Goal: Book appointment/travel/reservation

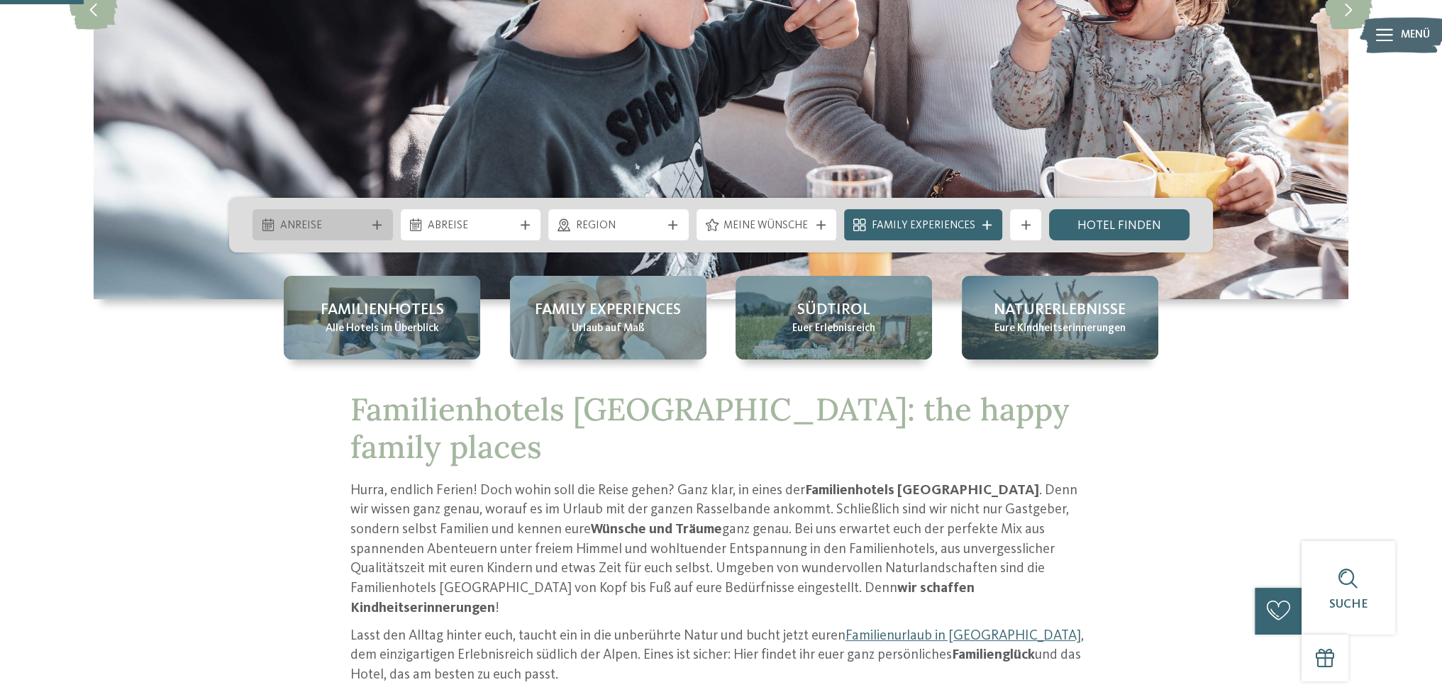
scroll to position [355, 0]
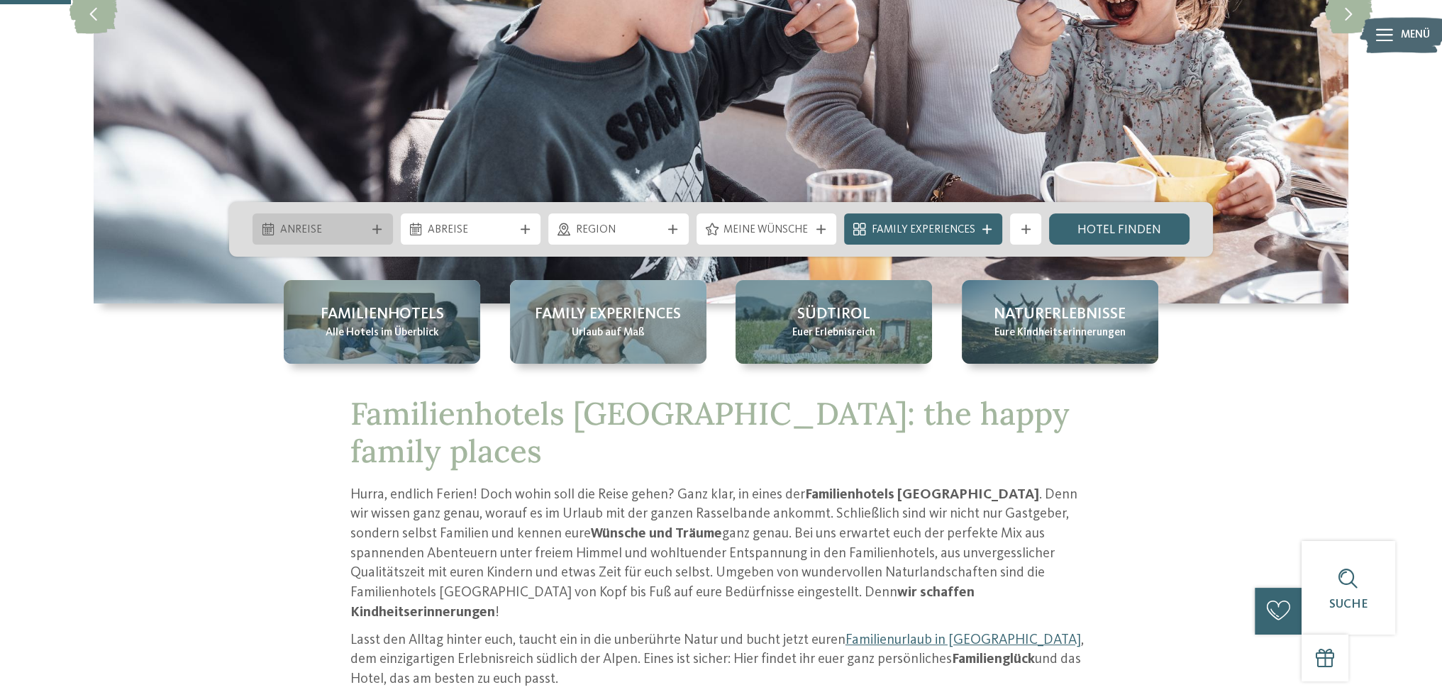
click at [329, 232] on span "Anreise" at bounding box center [323, 231] width 86 height 16
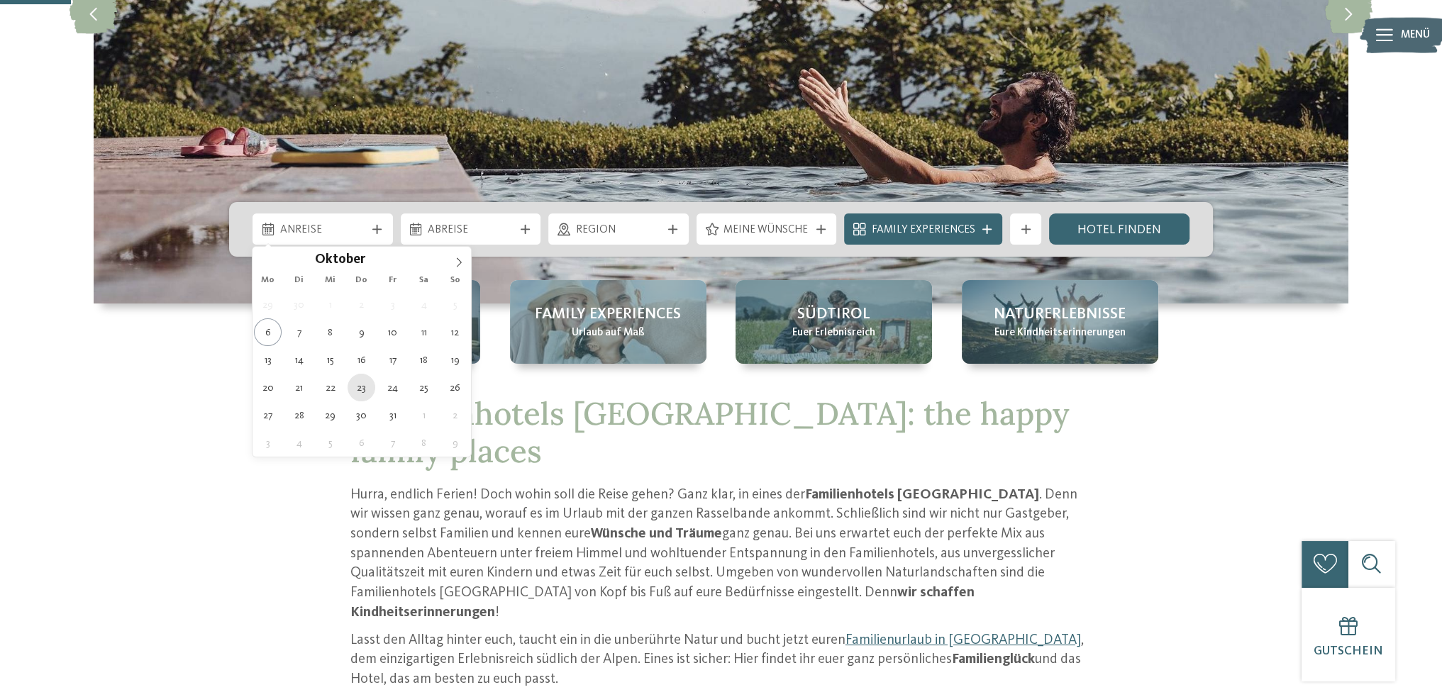
type div "[DATE]"
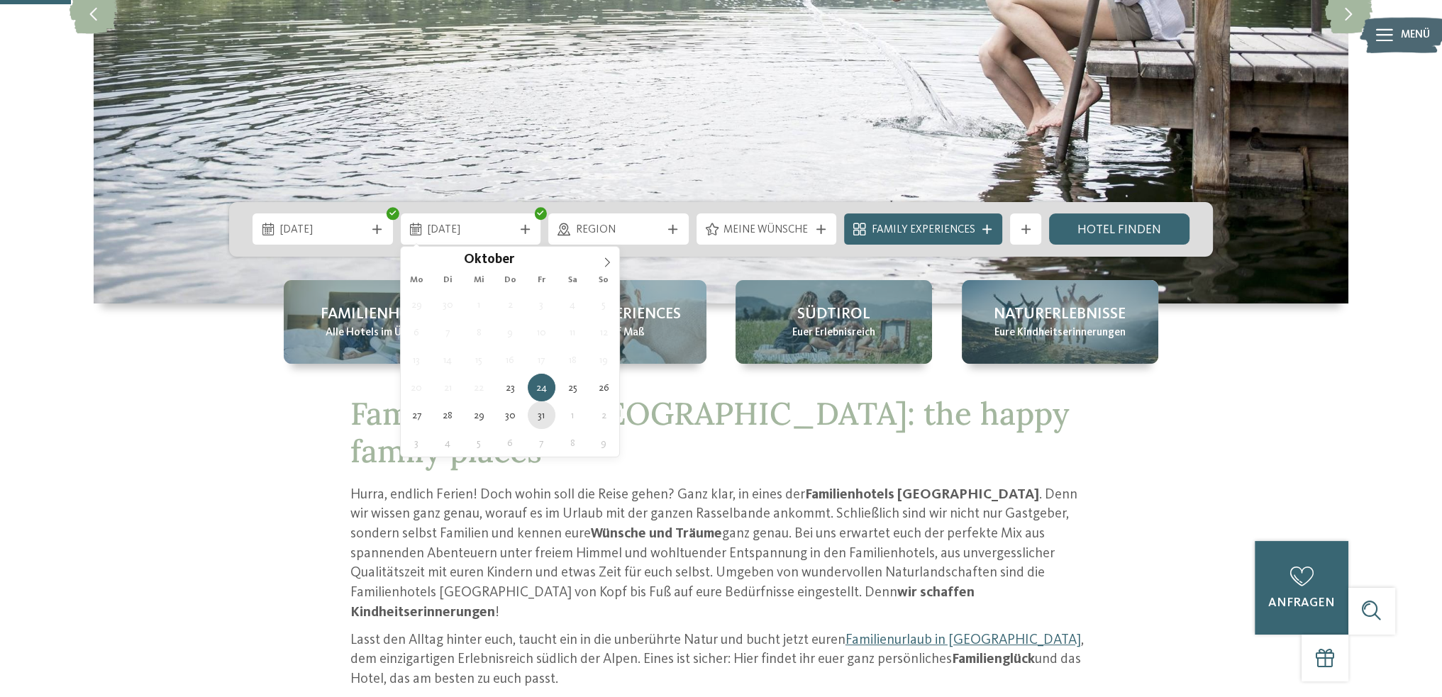
type div "[DATE]"
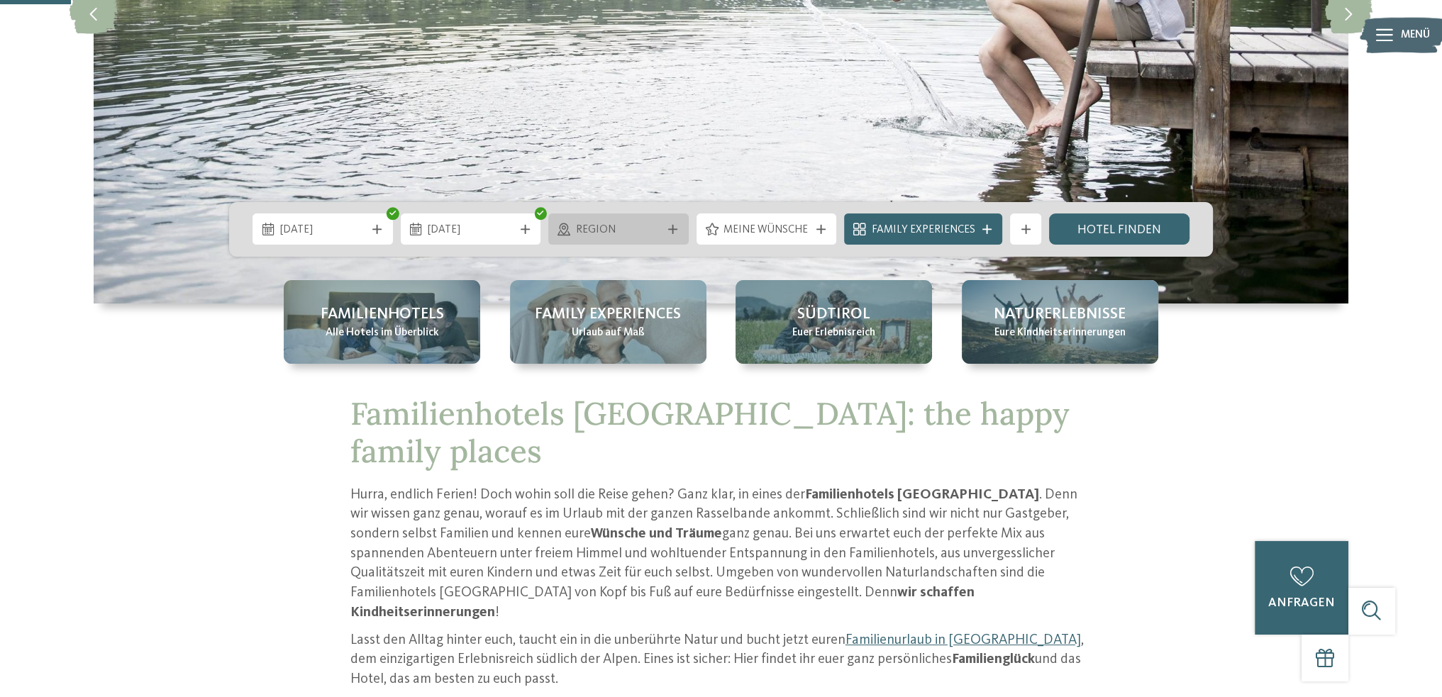
click at [616, 223] on span "Region" at bounding box center [619, 231] width 86 height 16
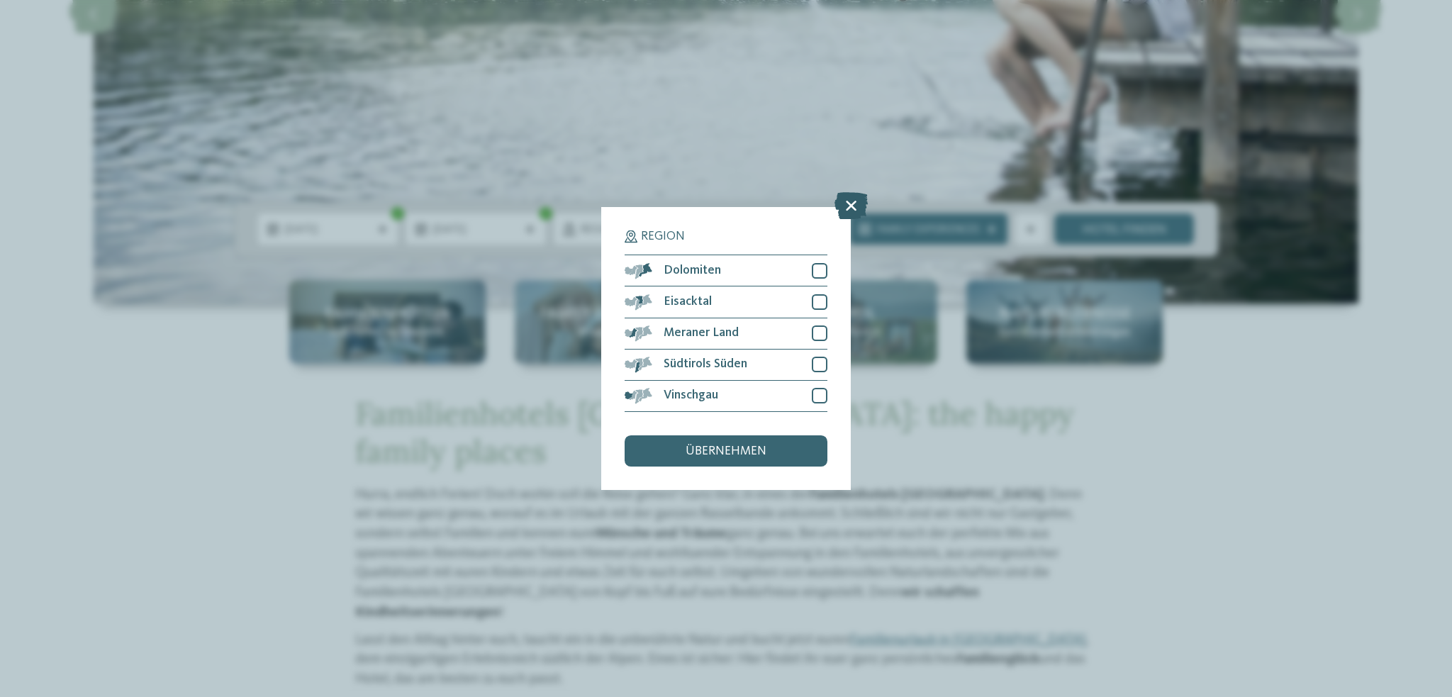
click at [859, 199] on icon at bounding box center [851, 206] width 33 height 27
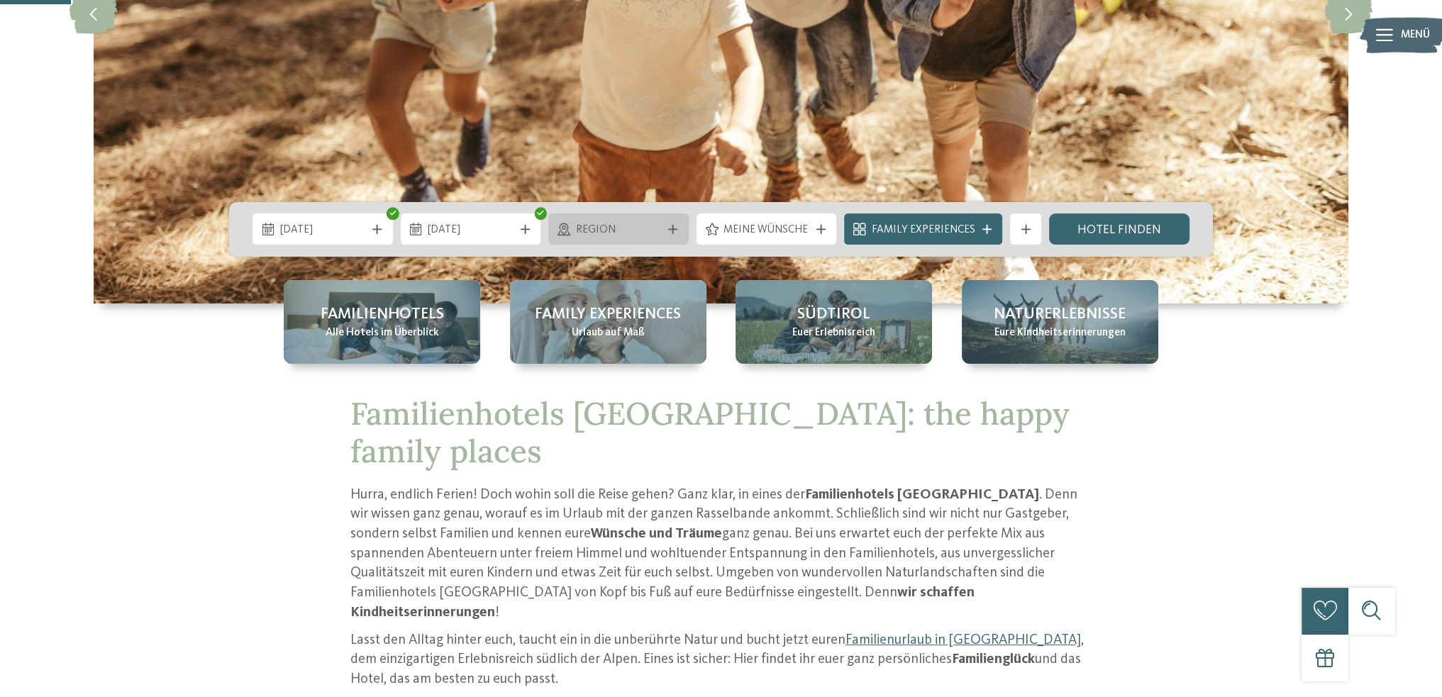
click at [637, 224] on span "Region" at bounding box center [619, 231] width 86 height 16
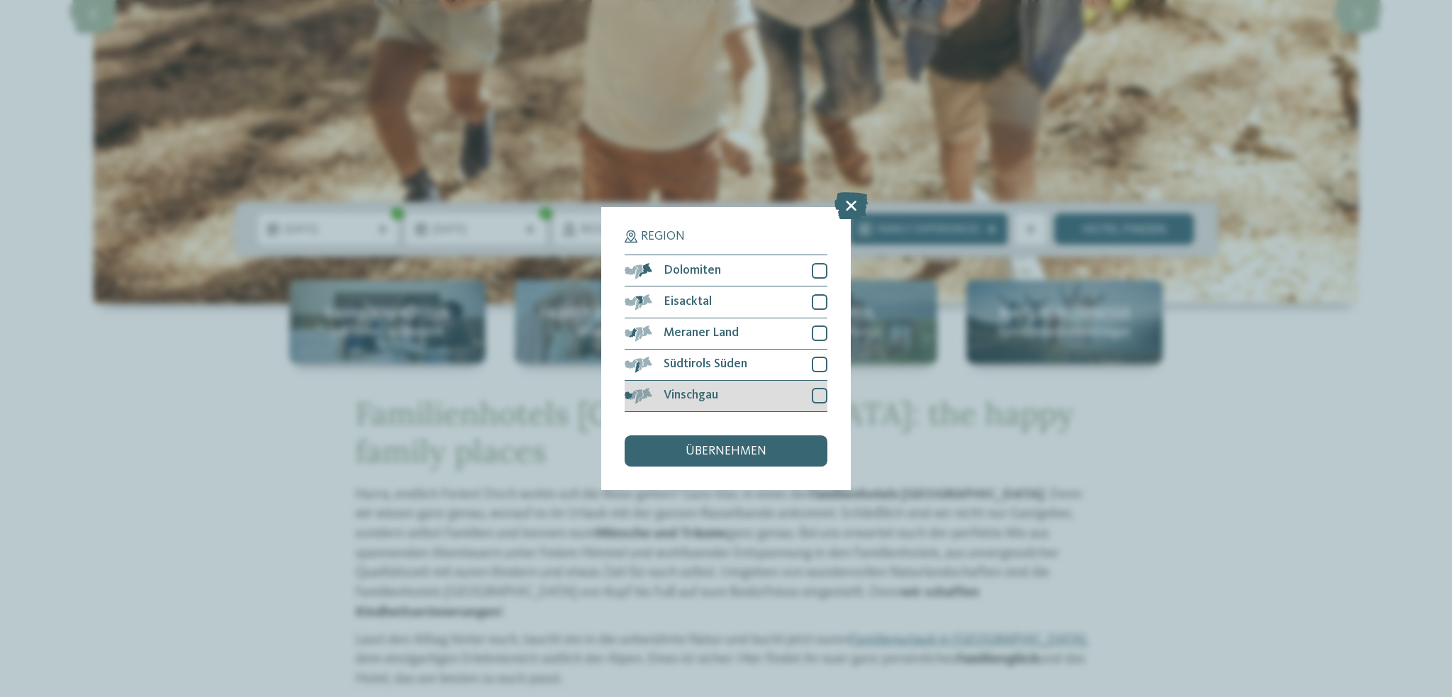
click at [806, 391] on div "Vinschgau" at bounding box center [726, 396] width 203 height 31
click at [809, 372] on div "Südtirols Süden" at bounding box center [726, 365] width 203 height 31
click at [801, 323] on div "Meraner Land" at bounding box center [726, 333] width 203 height 31
click at [791, 291] on div "Eisacktal" at bounding box center [726, 301] width 203 height 31
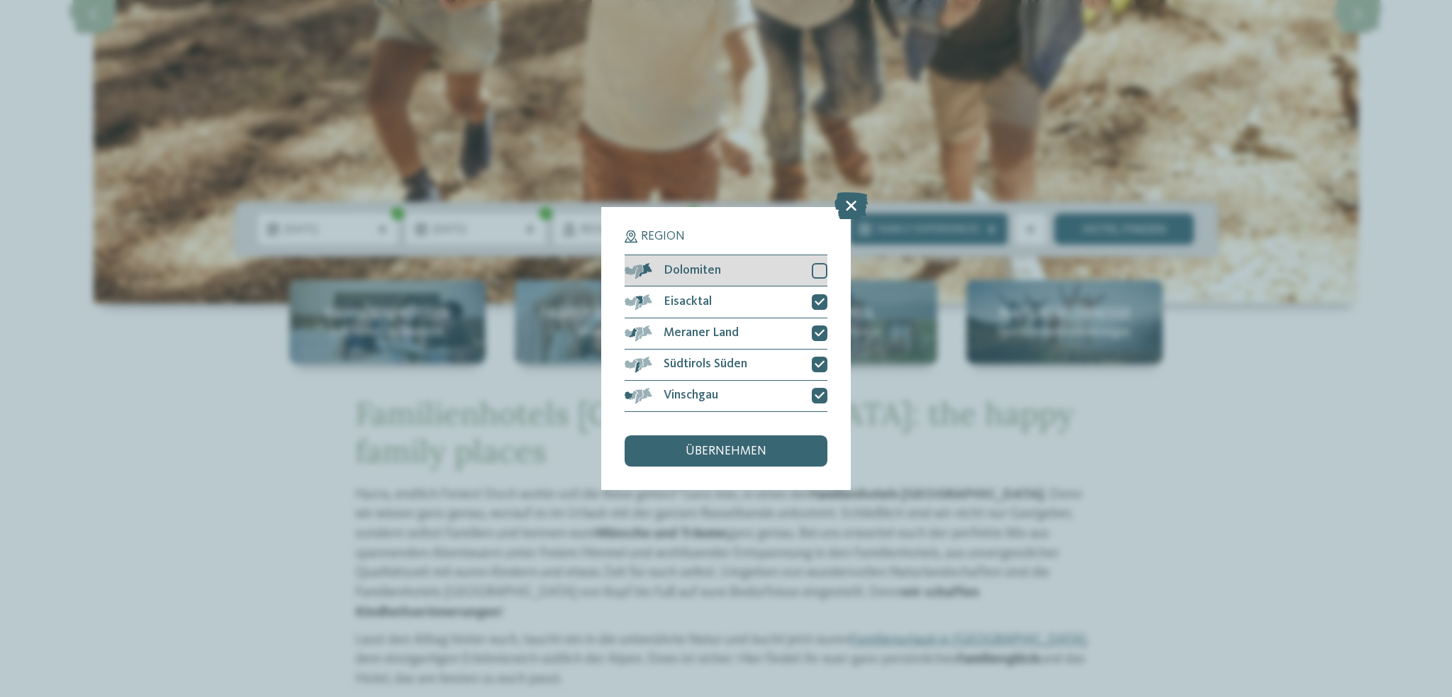
click at [791, 272] on div "Dolomiten" at bounding box center [726, 270] width 203 height 31
click at [737, 445] on span "übernehmen" at bounding box center [726, 451] width 81 height 13
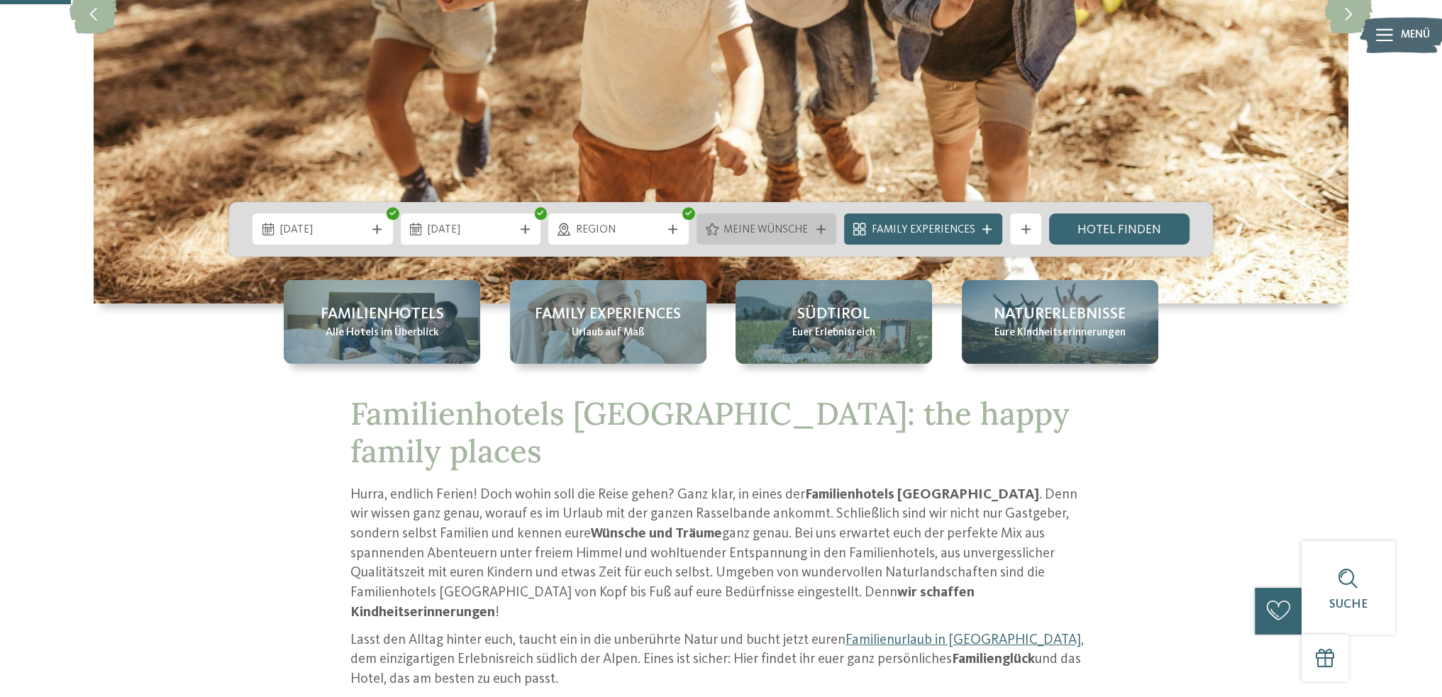
click at [749, 224] on span "Meine Wünsche" at bounding box center [766, 231] width 86 height 16
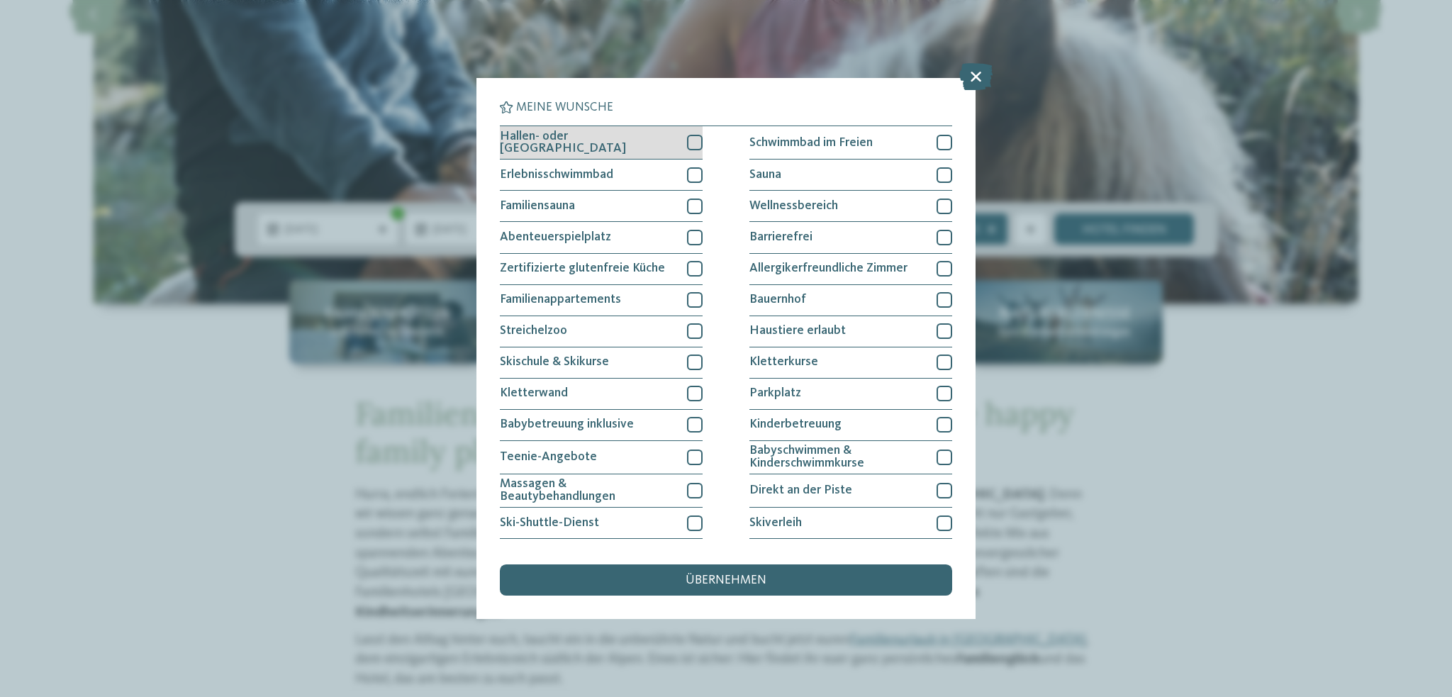
click at [600, 150] on div "Hallen- oder Schleusenbad" at bounding box center [601, 142] width 203 height 33
click at [1069, 440] on div "Meine Wünsche Hallen- oder Schleusenbad Schwimmbad im Freien" at bounding box center [726, 348] width 1452 height 697
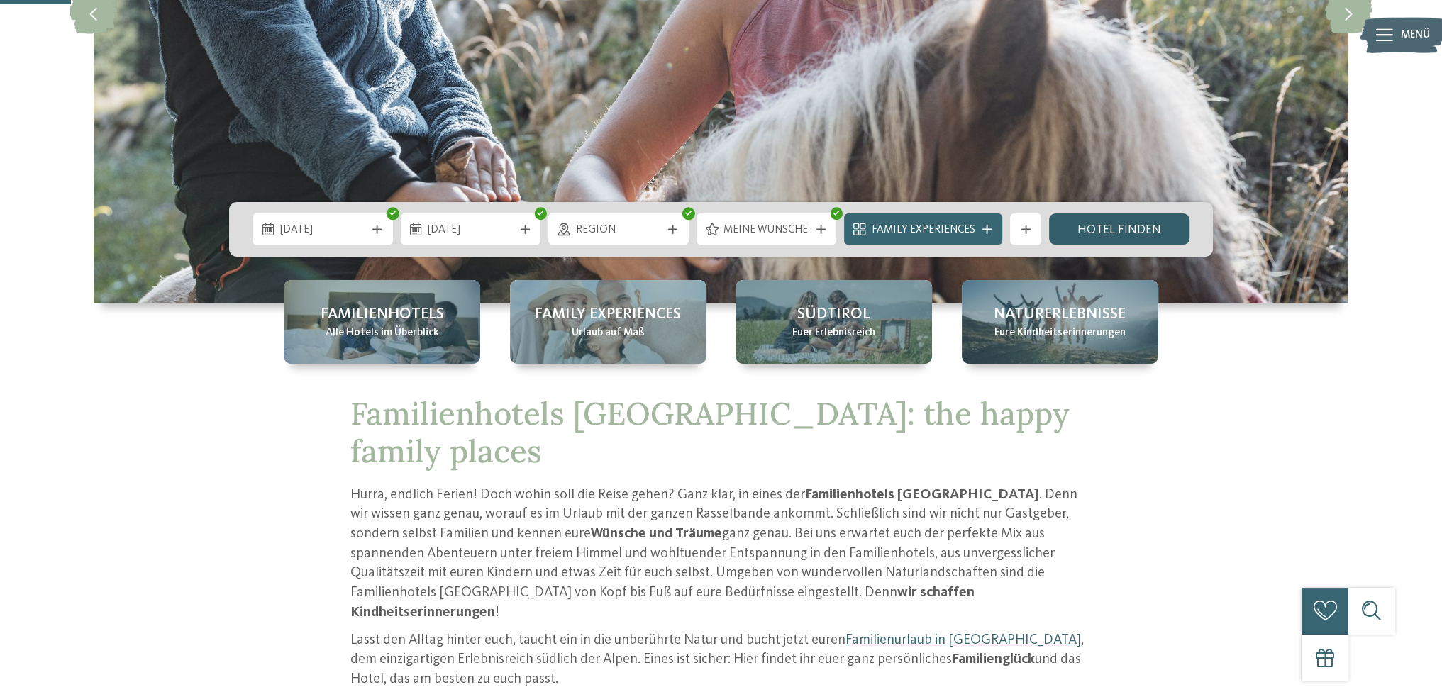
click at [1107, 224] on link "Hotel finden" at bounding box center [1119, 228] width 140 height 31
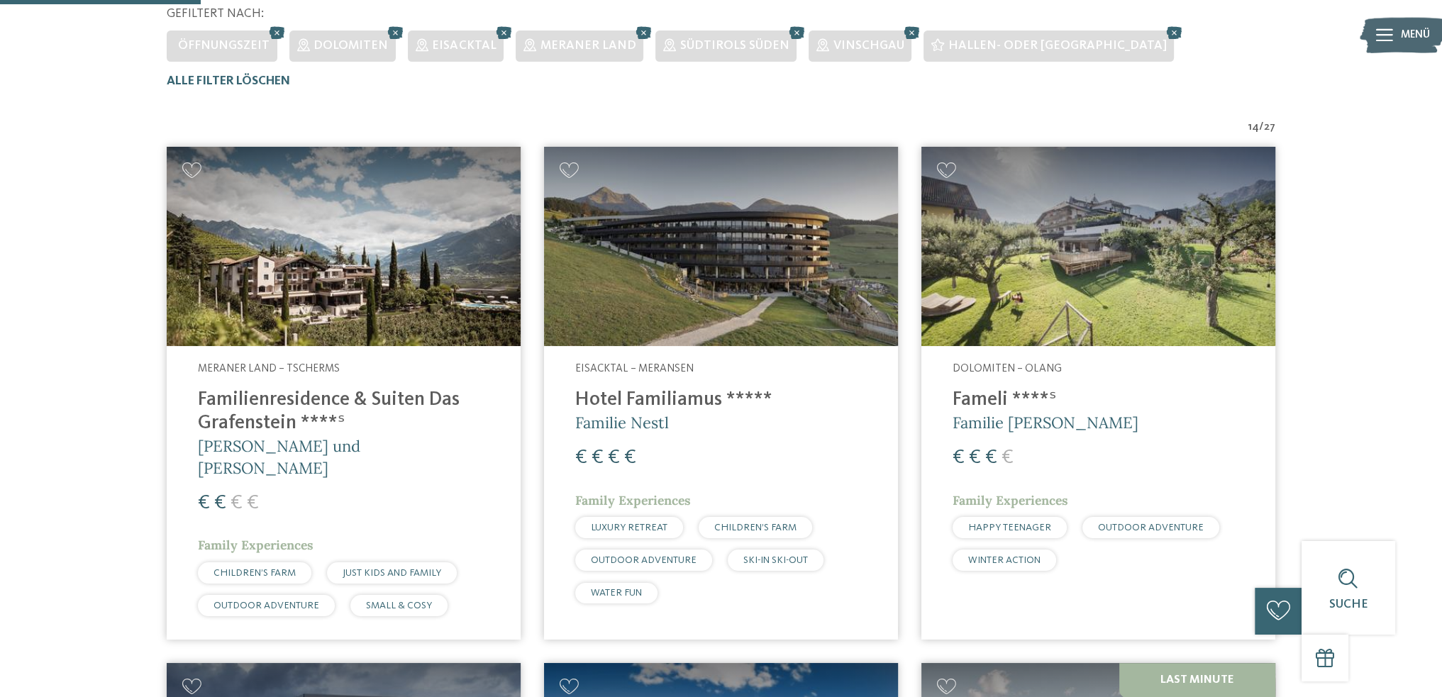
click at [718, 229] on img at bounding box center [721, 246] width 354 height 199
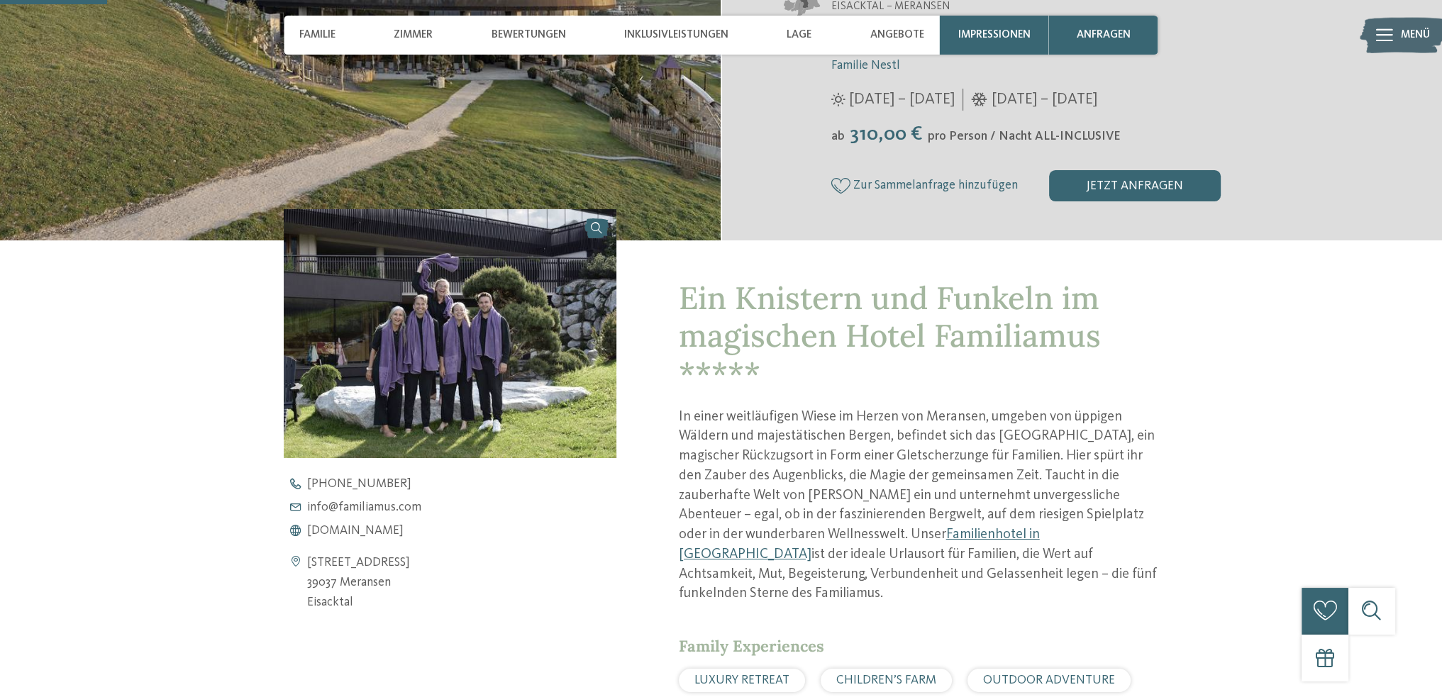
scroll to position [355, 0]
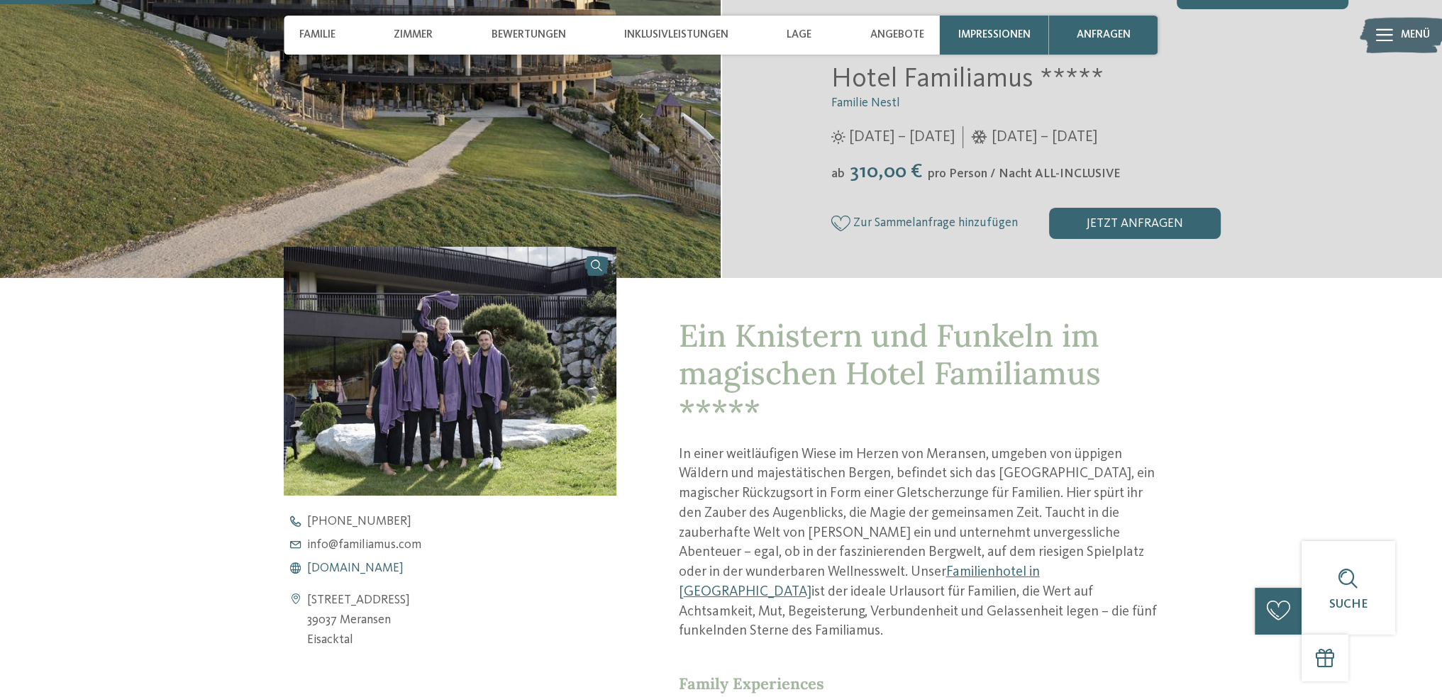
click at [355, 567] on span "www.familiamus.com" at bounding box center [355, 568] width 96 height 13
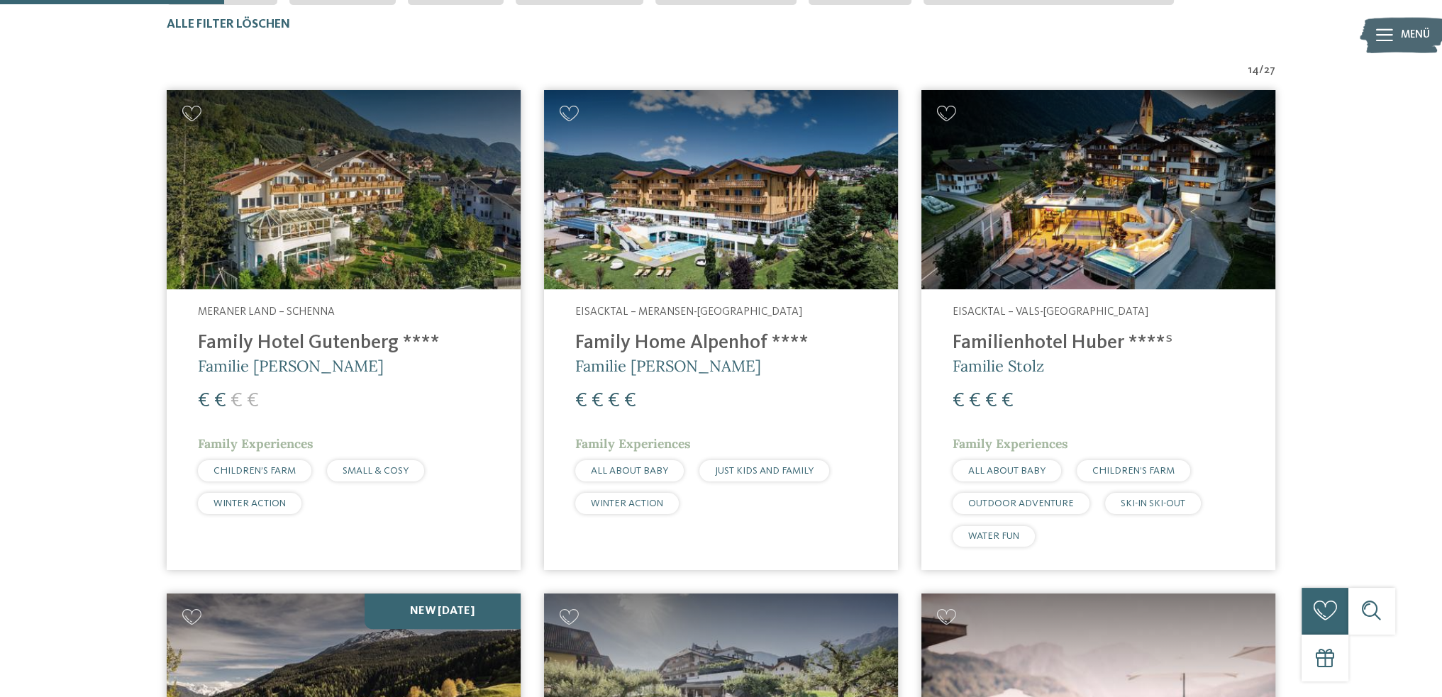
scroll to position [519, 0]
click at [414, 236] on img at bounding box center [344, 189] width 354 height 199
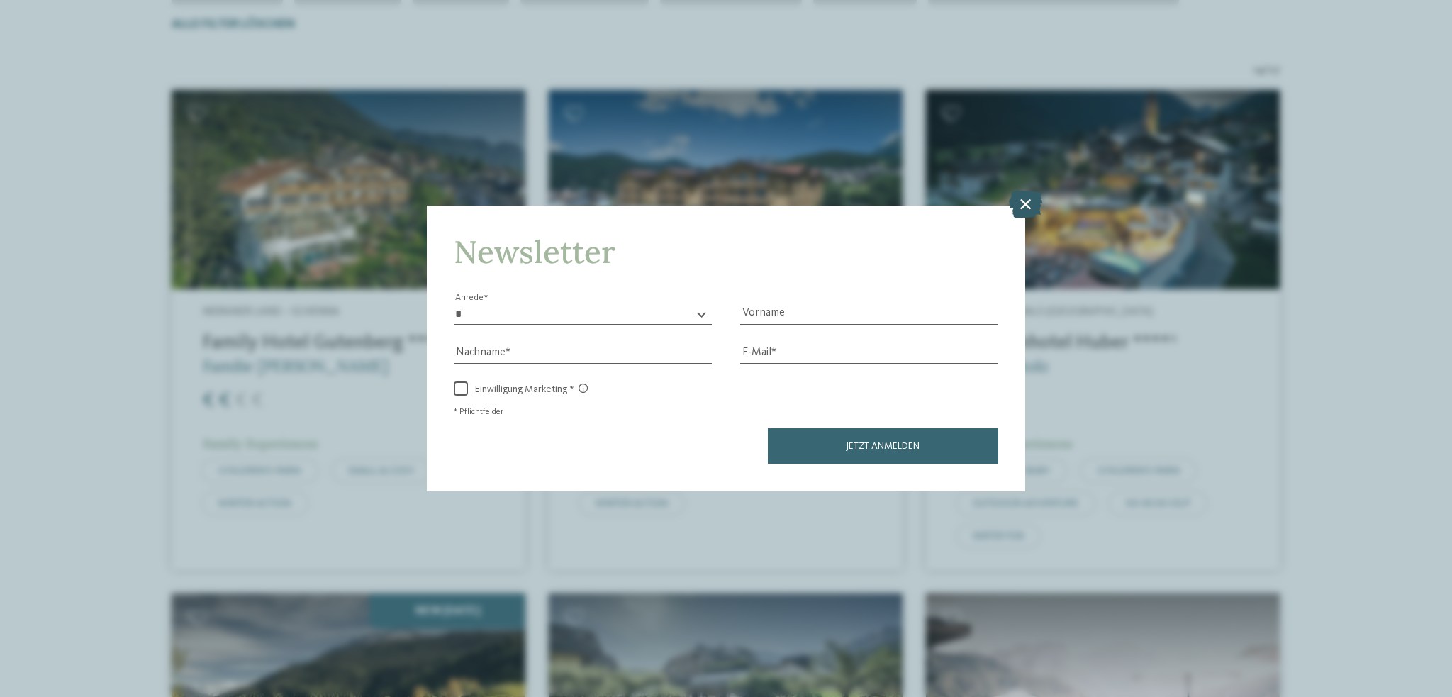
click at [1031, 210] on icon at bounding box center [1025, 204] width 33 height 27
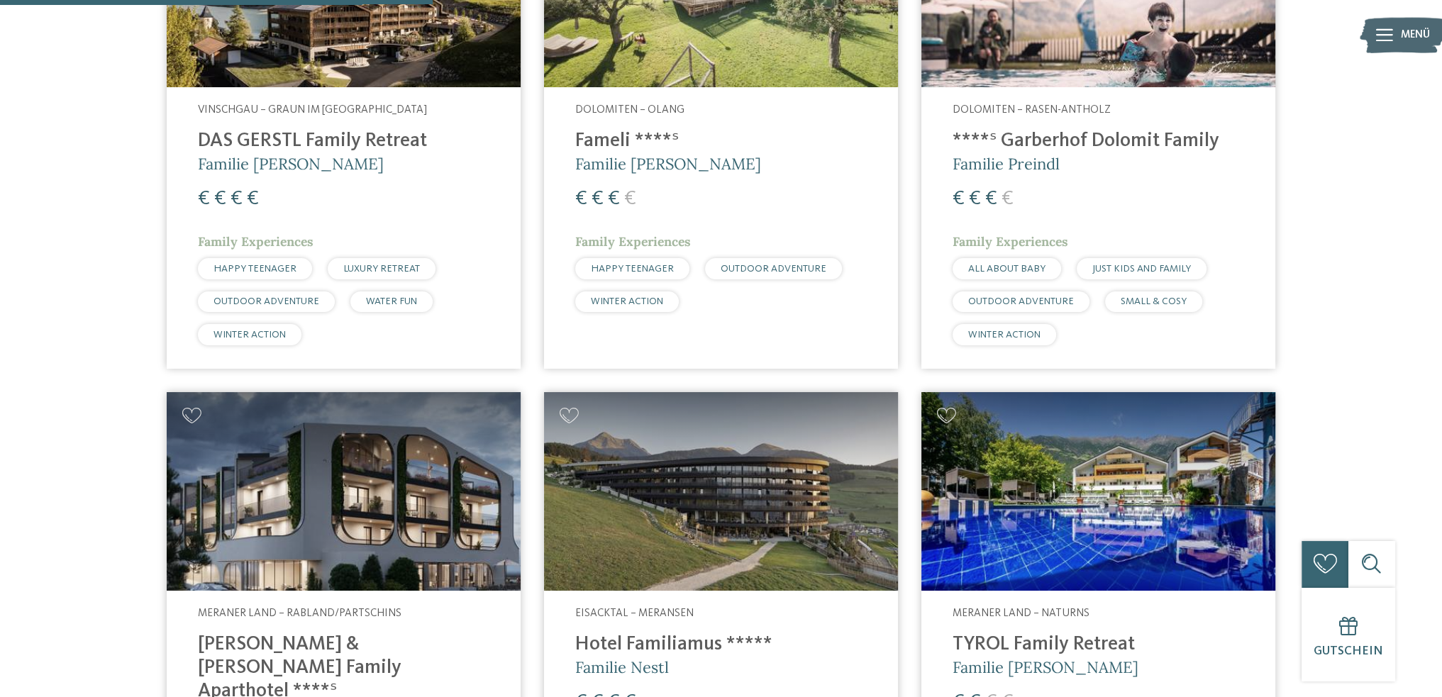
scroll to position [1299, 0]
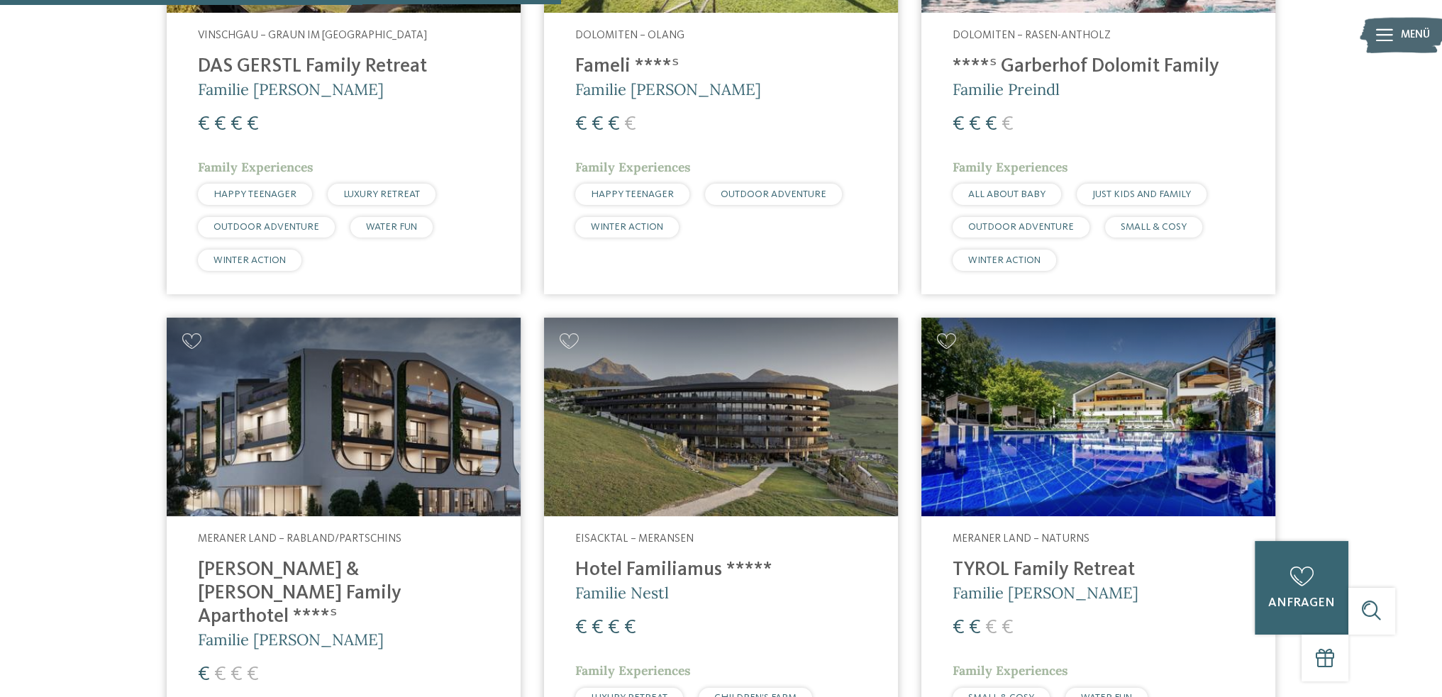
click at [1130, 444] on img at bounding box center [1098, 417] width 354 height 199
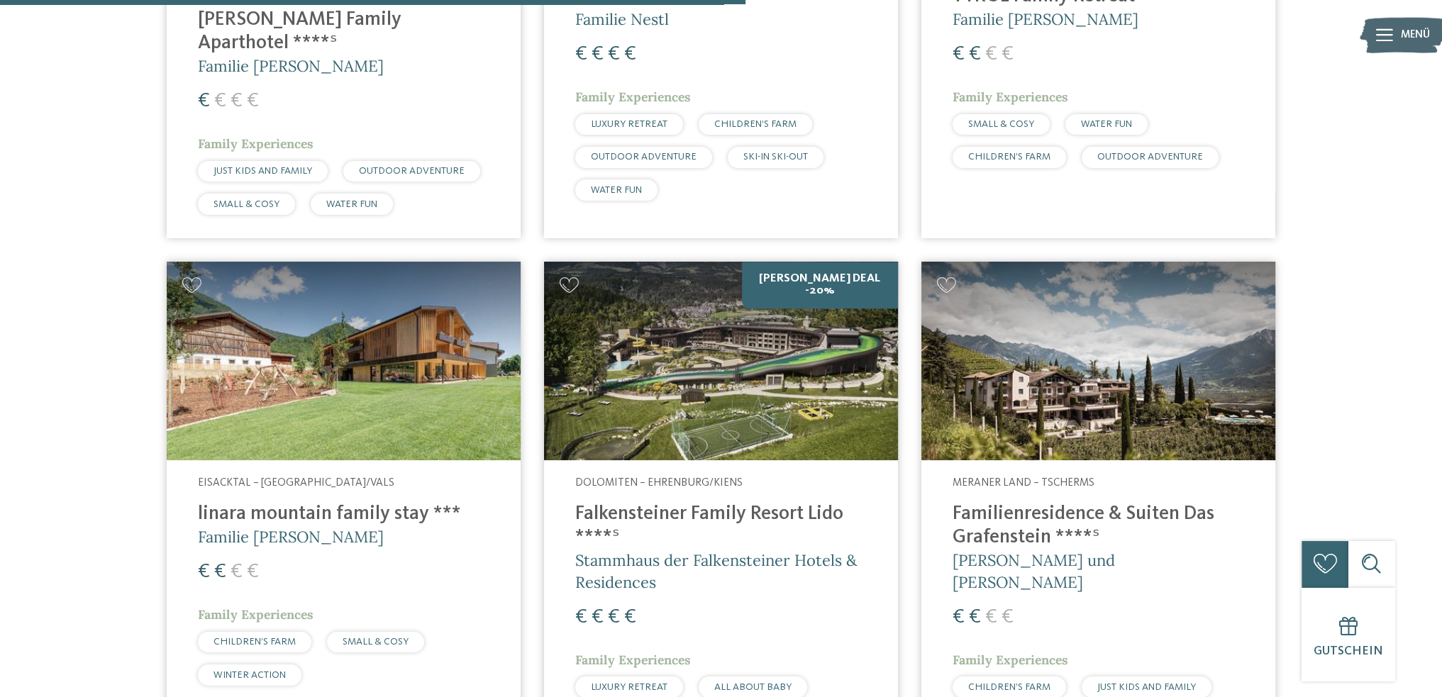
scroll to position [1937, 0]
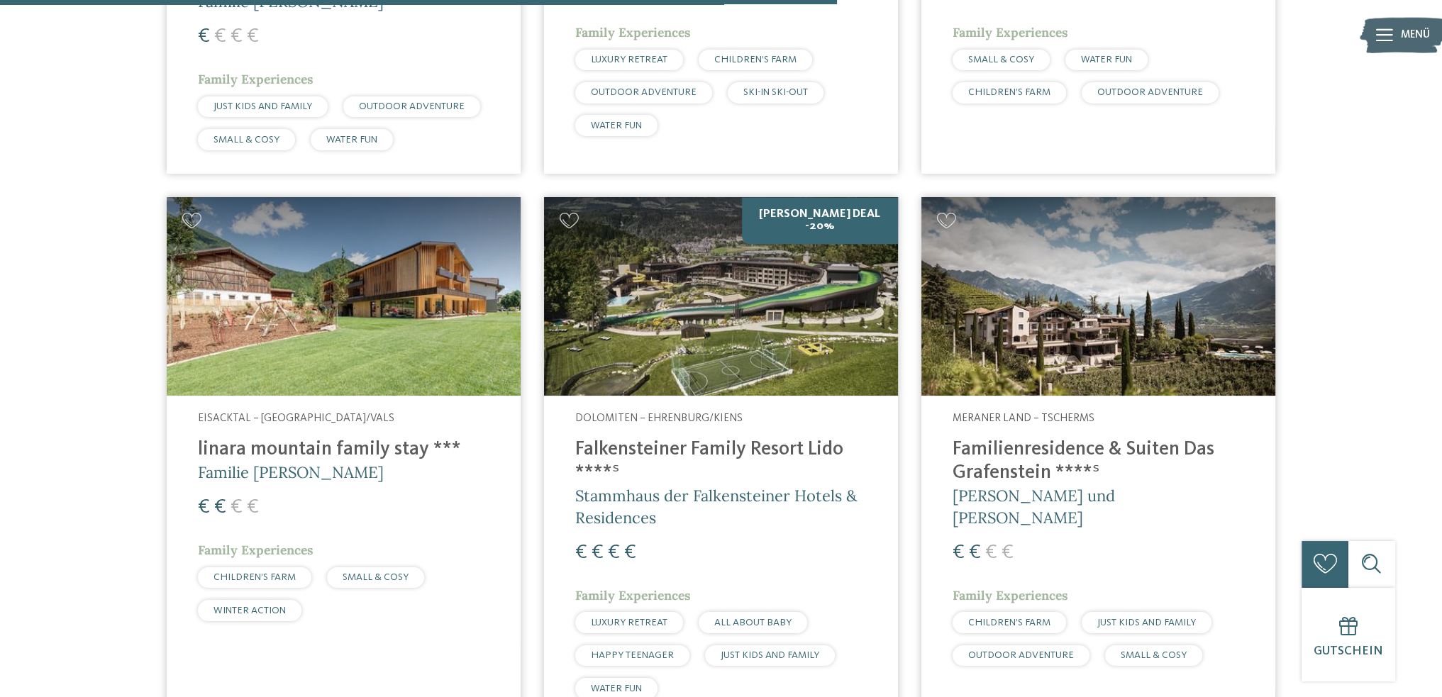
click at [648, 262] on img at bounding box center [721, 296] width 354 height 199
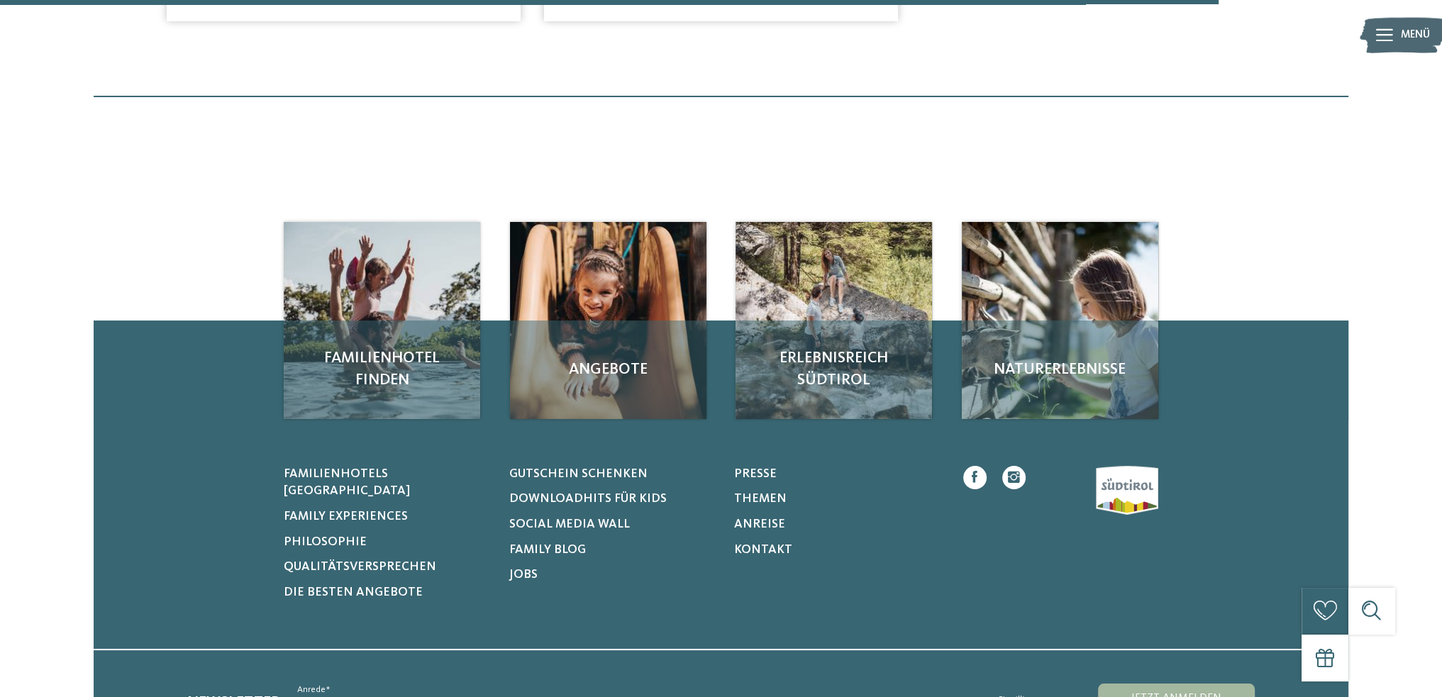
scroll to position [3214, 0]
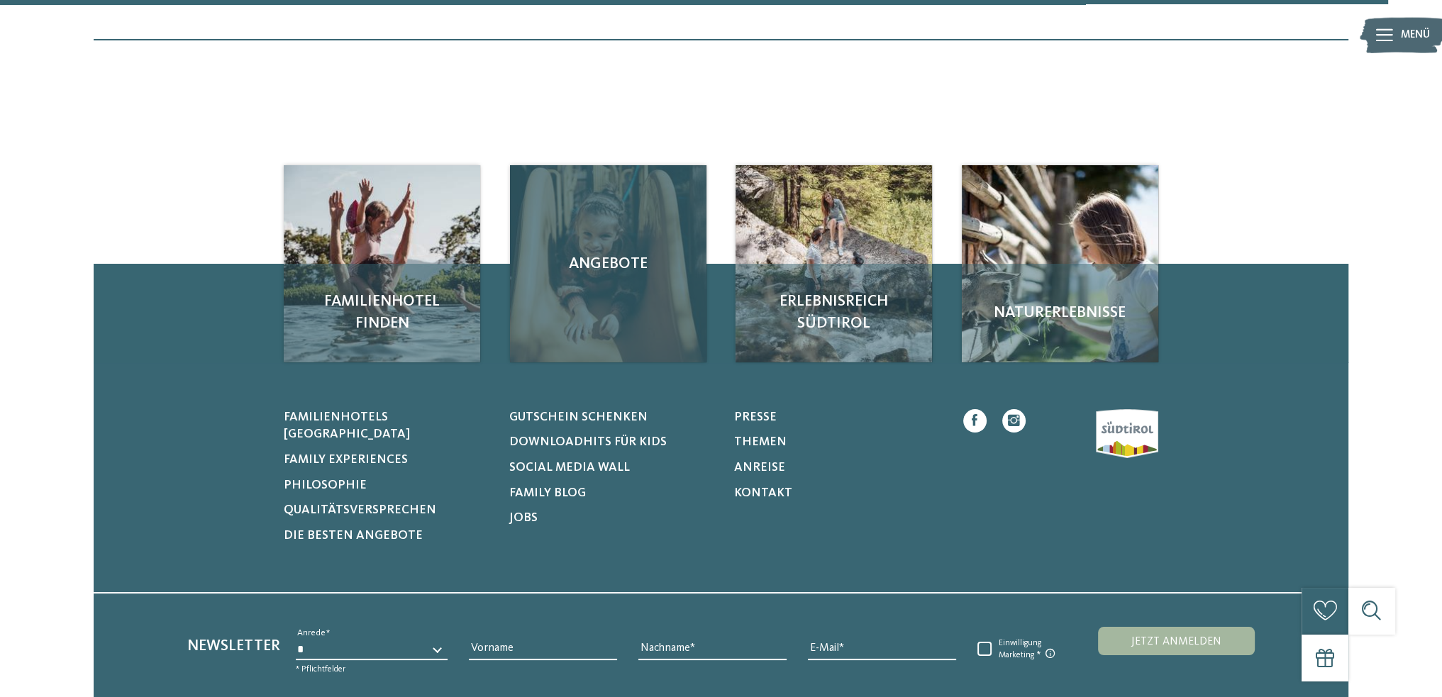
click at [550, 203] on div "Angebote" at bounding box center [608, 263] width 196 height 196
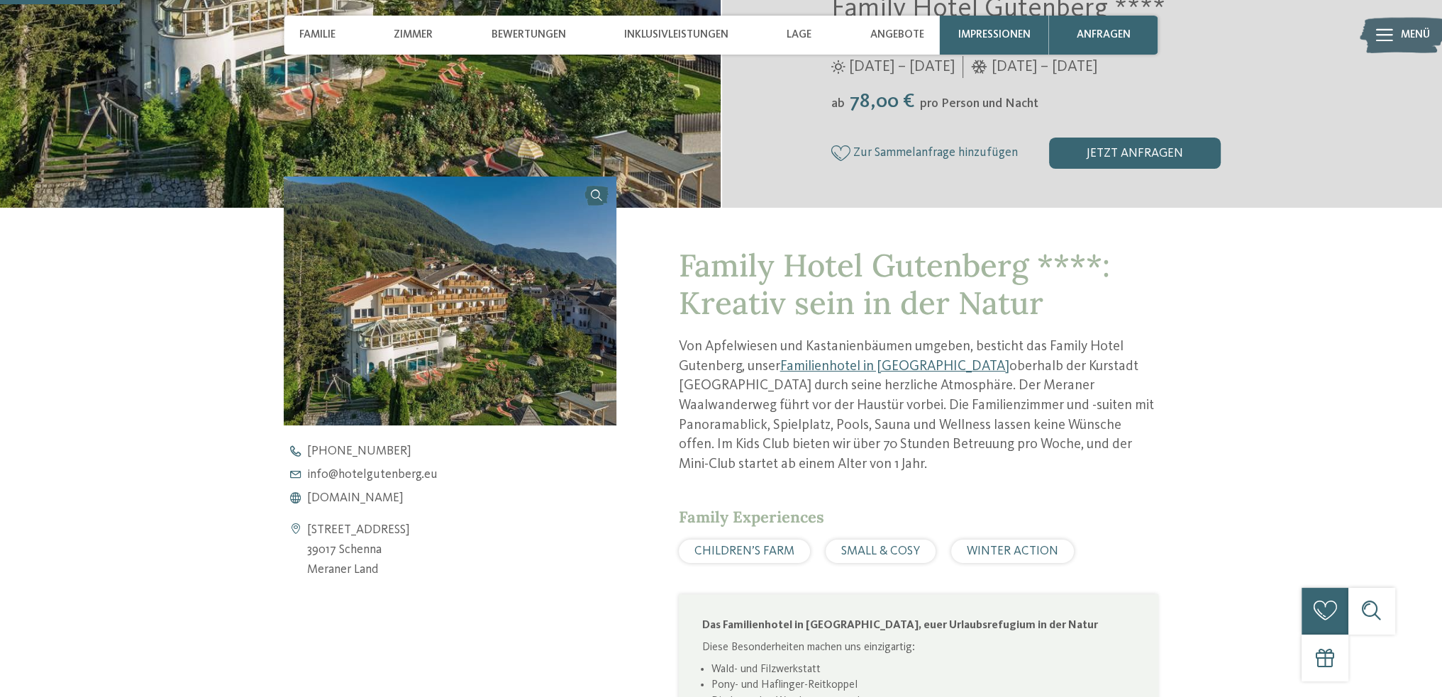
scroll to position [425, 0]
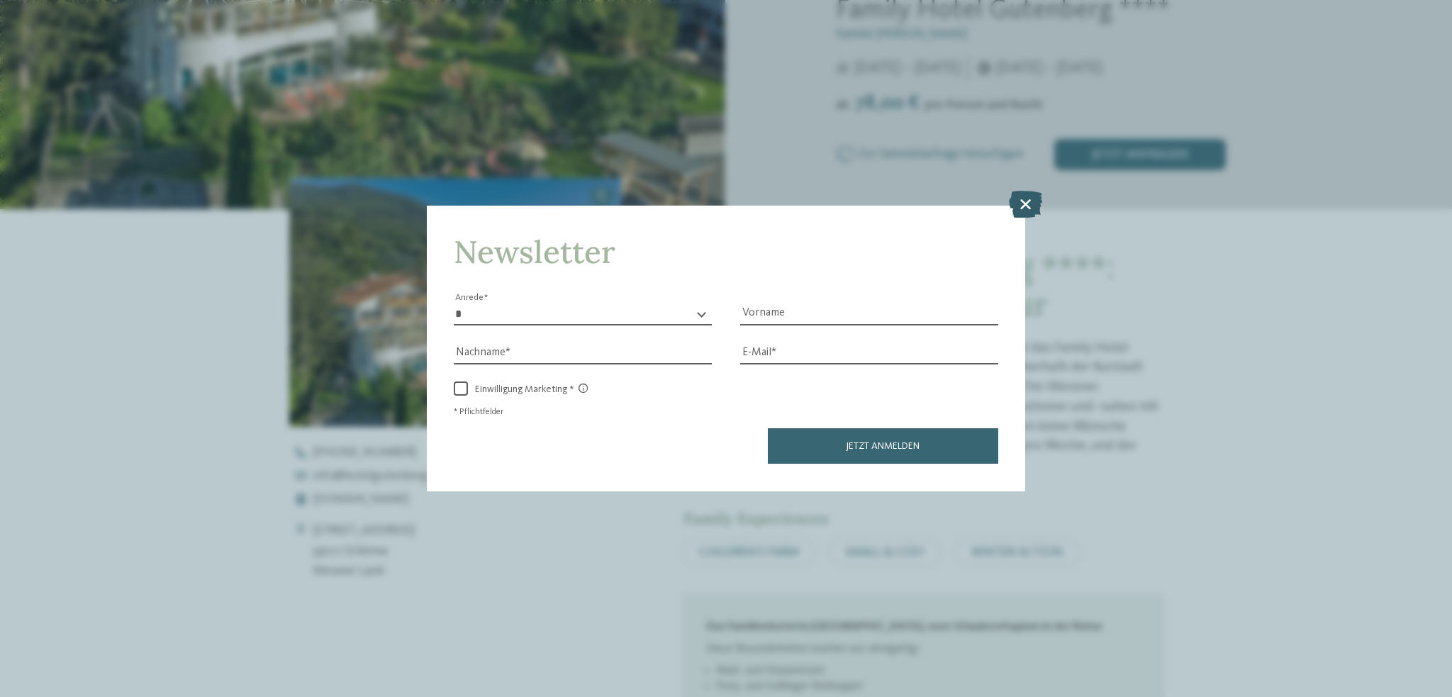
click at [1039, 200] on icon at bounding box center [1025, 204] width 33 height 27
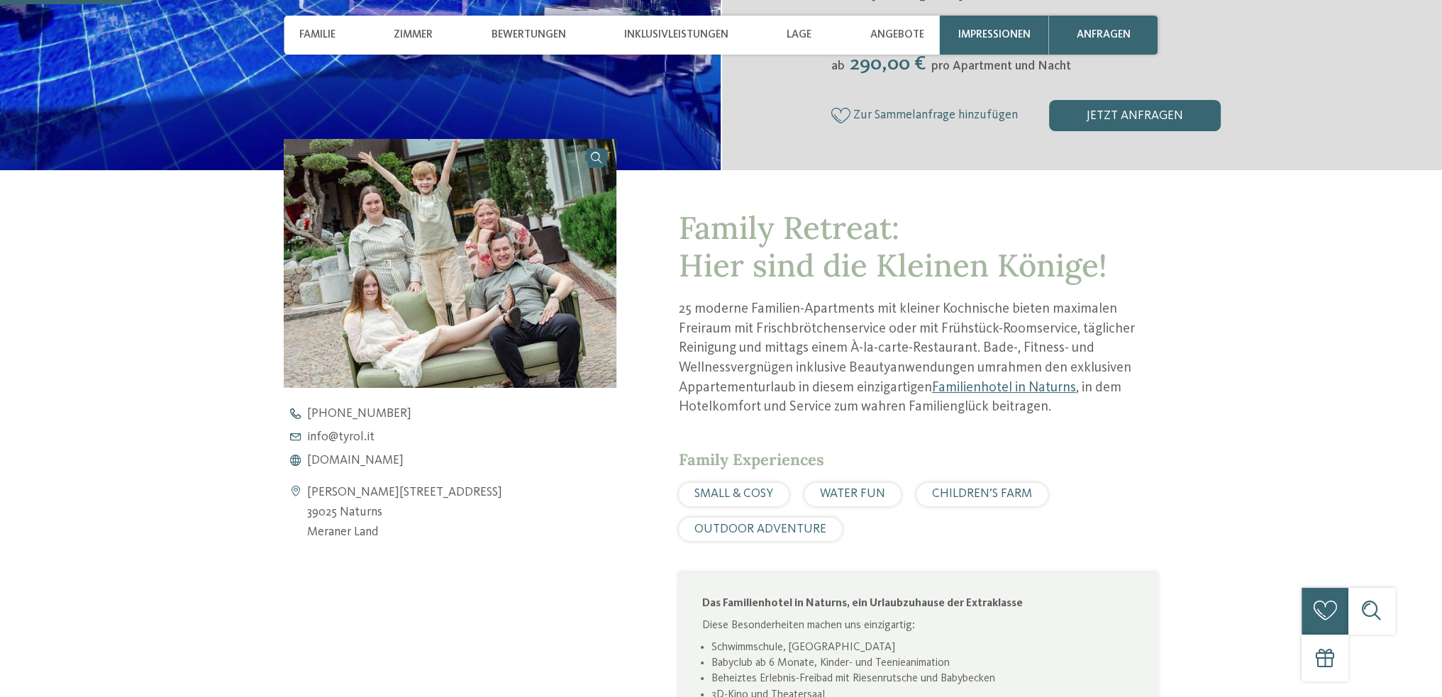
scroll to position [496, 0]
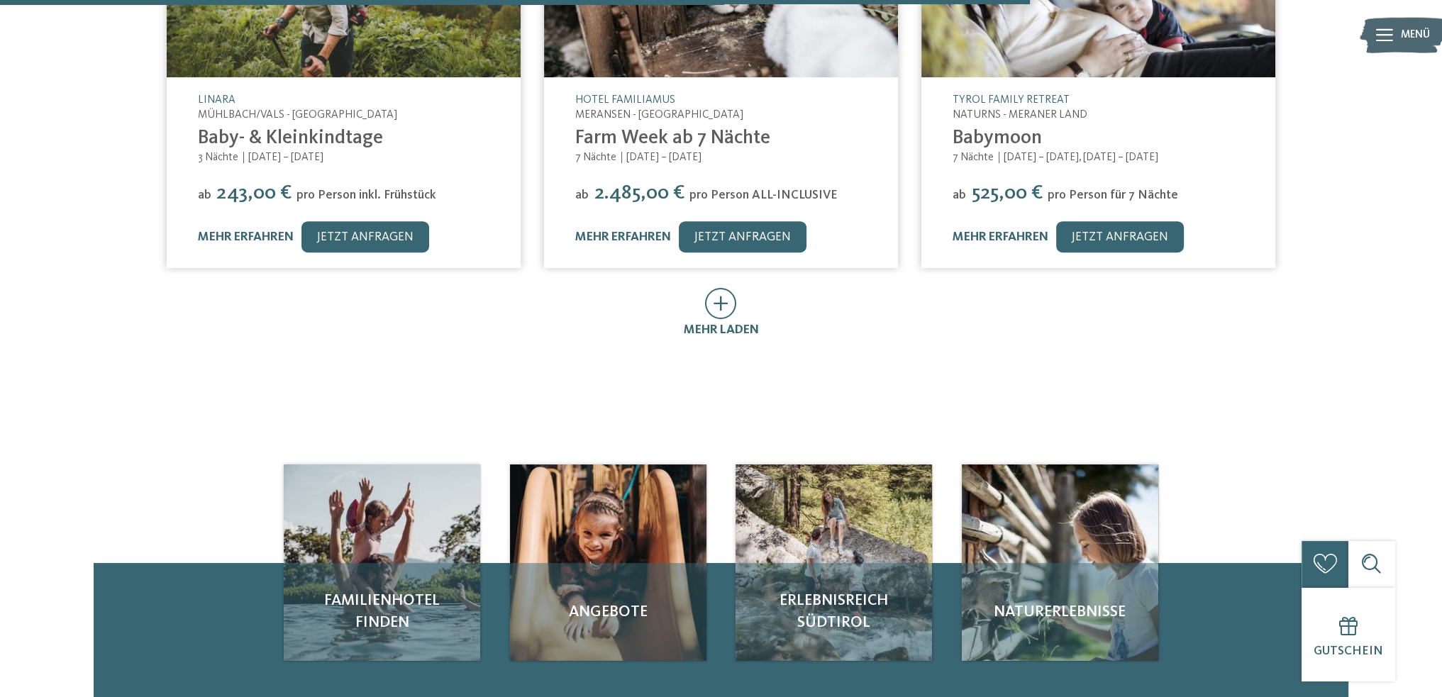
scroll to position [1064, 0]
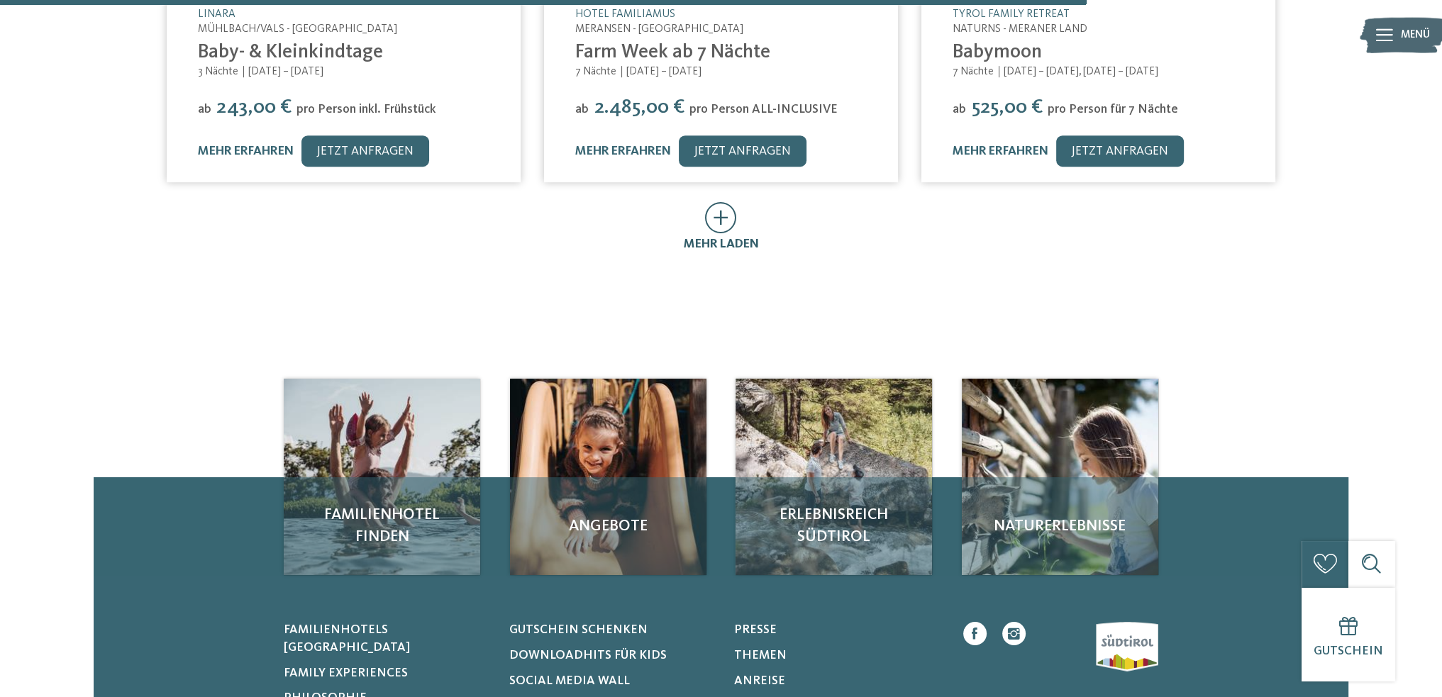
click at [717, 211] on icon at bounding box center [721, 217] width 32 height 31
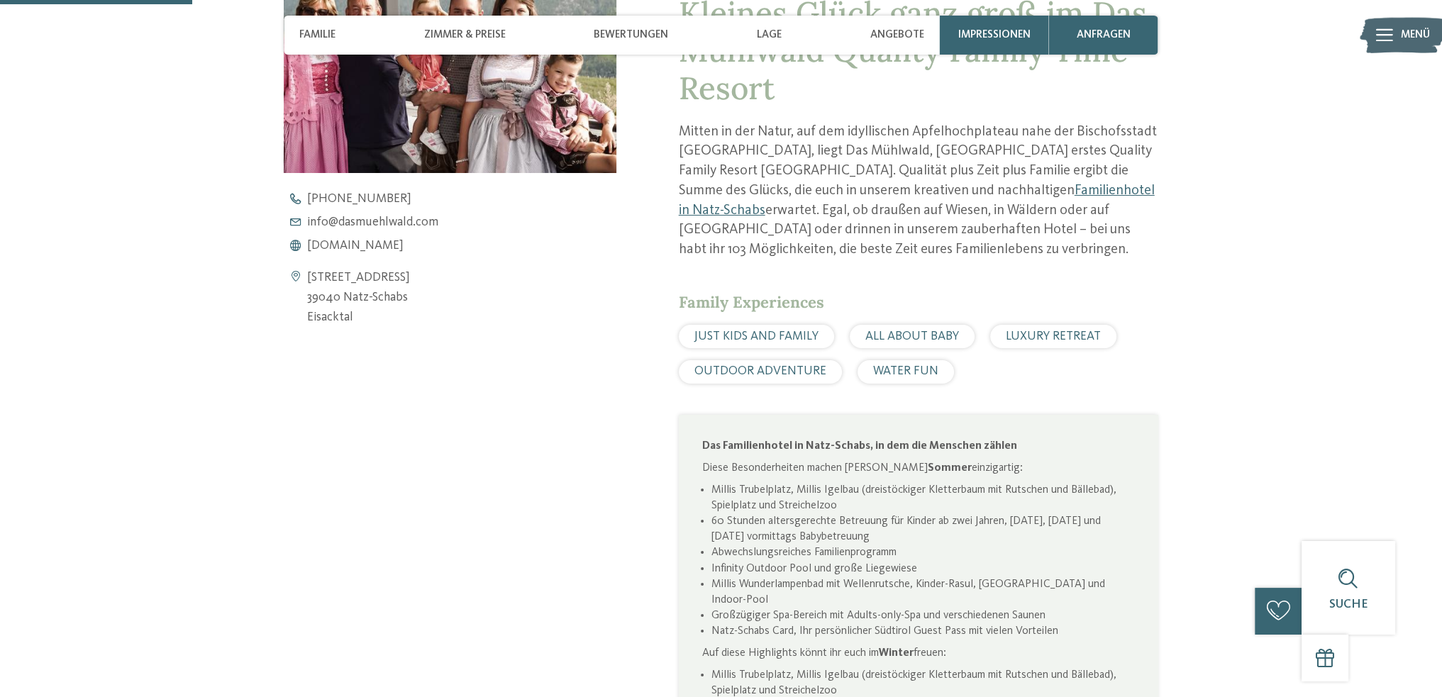
scroll to position [709, 0]
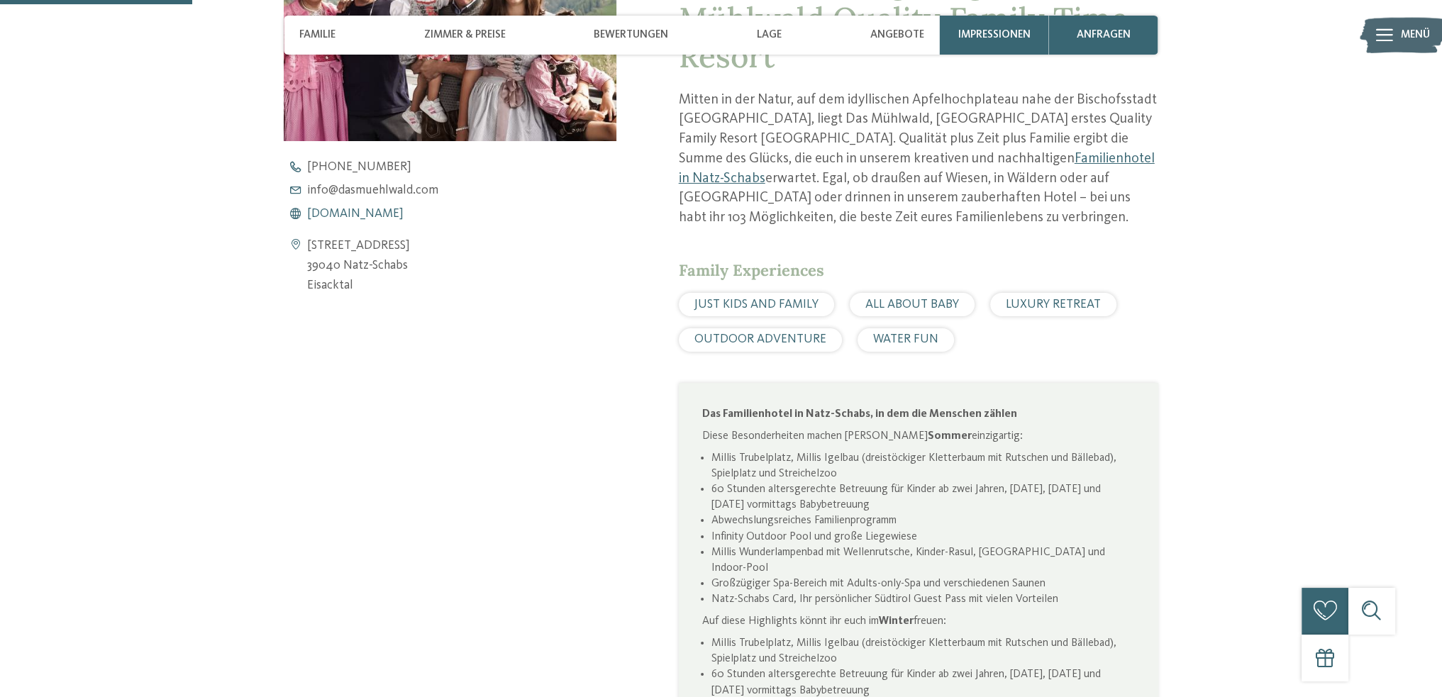
click at [366, 215] on span "[DOMAIN_NAME]" at bounding box center [355, 214] width 96 height 13
